Goal: Check status: Check status

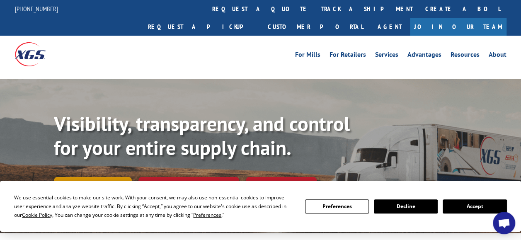
click at [96, 177] on link "Track shipment" at bounding box center [93, 185] width 78 height 17
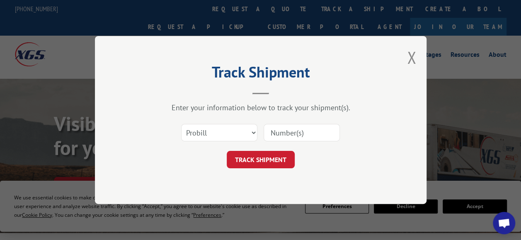
click at [285, 135] on input at bounding box center [302, 132] width 76 height 17
type input "17119820"
click at [265, 156] on button "TRACK SHIPMENT" at bounding box center [261, 159] width 68 height 17
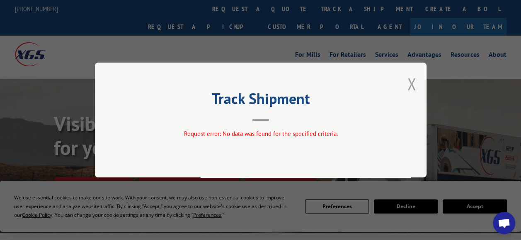
click at [416, 85] on button "Close modal" at bounding box center [411, 84] width 9 height 22
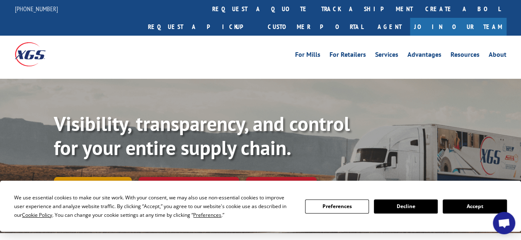
click at [104, 177] on link "Track shipment" at bounding box center [93, 185] width 78 height 17
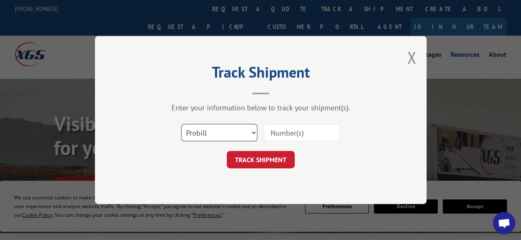
click at [252, 131] on select "Select category... Probill BOL PO" at bounding box center [219, 132] width 76 height 17
click at [181, 124] on select "Select category... Probill BOL PO" at bounding box center [219, 132] width 76 height 17
click at [298, 129] on input at bounding box center [302, 132] width 76 height 17
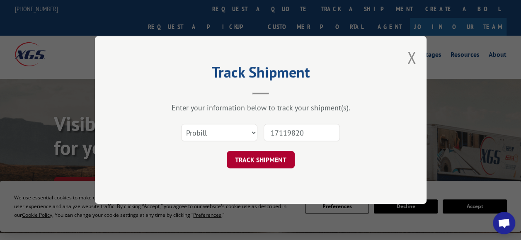
type input "17119820"
click at [256, 163] on button "TRACK SHIPMENT" at bounding box center [261, 159] width 68 height 17
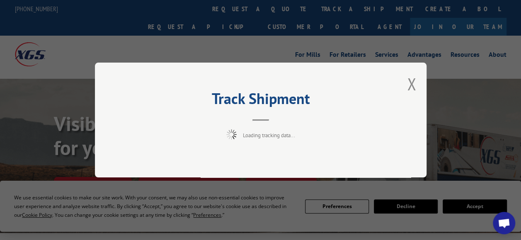
click at [404, 83] on div "Track Shipment Loading tracking data..." at bounding box center [261, 120] width 332 height 115
click at [410, 83] on button "Close modal" at bounding box center [411, 84] width 9 height 22
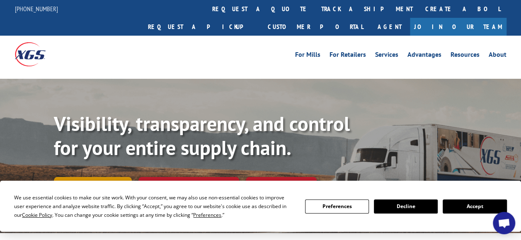
click at [107, 177] on link "Track shipment" at bounding box center [93, 185] width 78 height 17
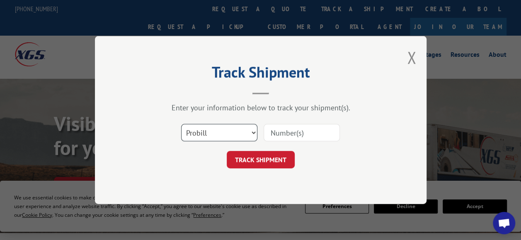
click at [253, 131] on select "Select category... Probill BOL PO" at bounding box center [219, 132] width 76 height 17
select select "po"
click at [181, 124] on select "Select category... Probill BOL PO" at bounding box center [219, 132] width 76 height 17
click at [303, 134] on input at bounding box center [302, 132] width 76 height 17
type input "17119820"
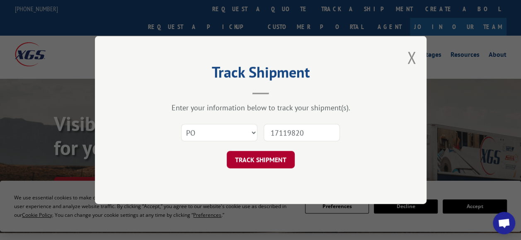
click at [267, 164] on button "TRACK SHIPMENT" at bounding box center [261, 159] width 68 height 17
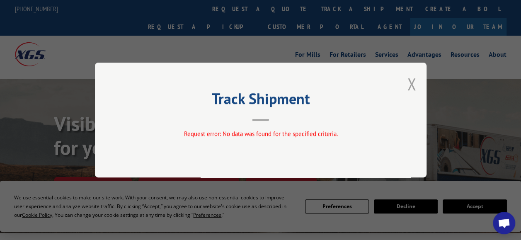
click at [409, 86] on button "Close modal" at bounding box center [411, 84] width 9 height 22
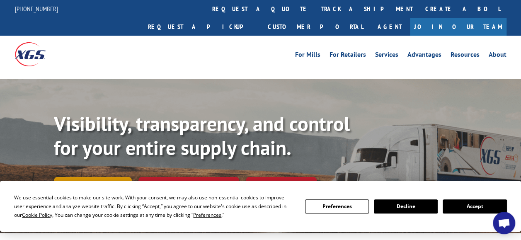
click at [104, 177] on link "Track shipment" at bounding box center [93, 185] width 78 height 17
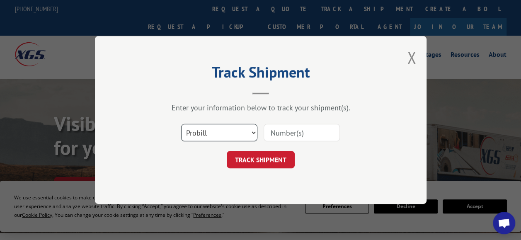
click at [254, 132] on select "Select category... Probill BOL PO" at bounding box center [219, 132] width 76 height 17
select select "bol"
click at [181, 124] on select "Select category... Probill BOL PO" at bounding box center [219, 132] width 76 height 17
click at [281, 134] on input at bounding box center [302, 132] width 76 height 17
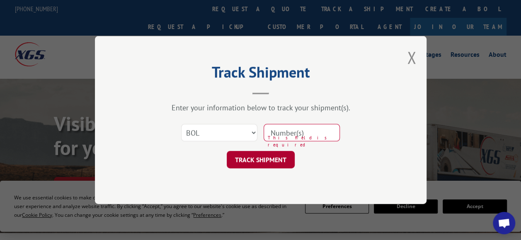
click at [265, 160] on button "TRACK SHIPMENT" at bounding box center [261, 159] width 68 height 17
click at [291, 136] on input at bounding box center [302, 132] width 76 height 17
type input "17119820"
click at [263, 161] on button "TRACK SHIPMENT" at bounding box center [261, 159] width 68 height 17
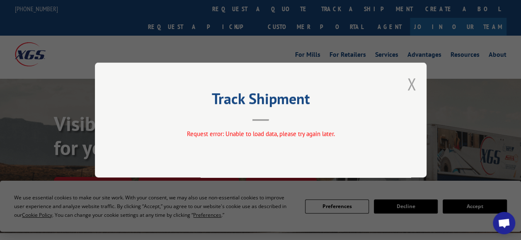
click at [411, 81] on button "Close modal" at bounding box center [411, 84] width 9 height 22
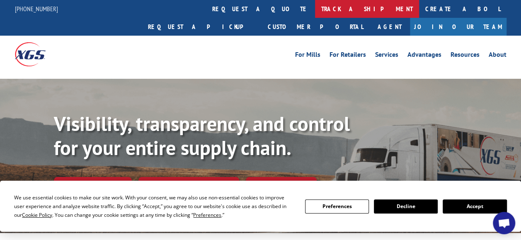
click at [315, 10] on link "track a shipment" at bounding box center [367, 9] width 104 height 18
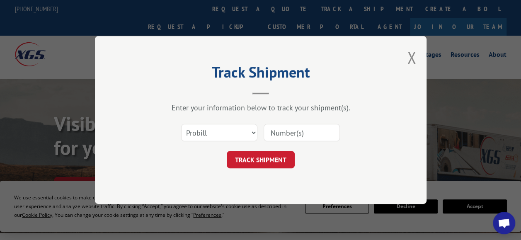
click at [293, 133] on input at bounding box center [302, 132] width 76 height 17
type input "17119820"
click at [265, 158] on button "TRACK SHIPMENT" at bounding box center [261, 159] width 68 height 17
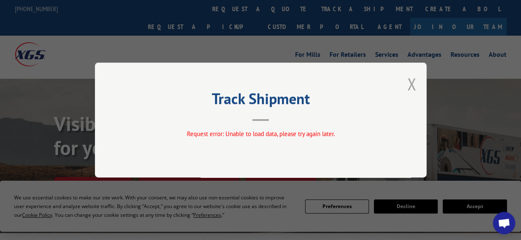
click at [410, 84] on button "Close modal" at bounding box center [411, 84] width 9 height 22
